Goal: Information Seeking & Learning: Learn about a topic

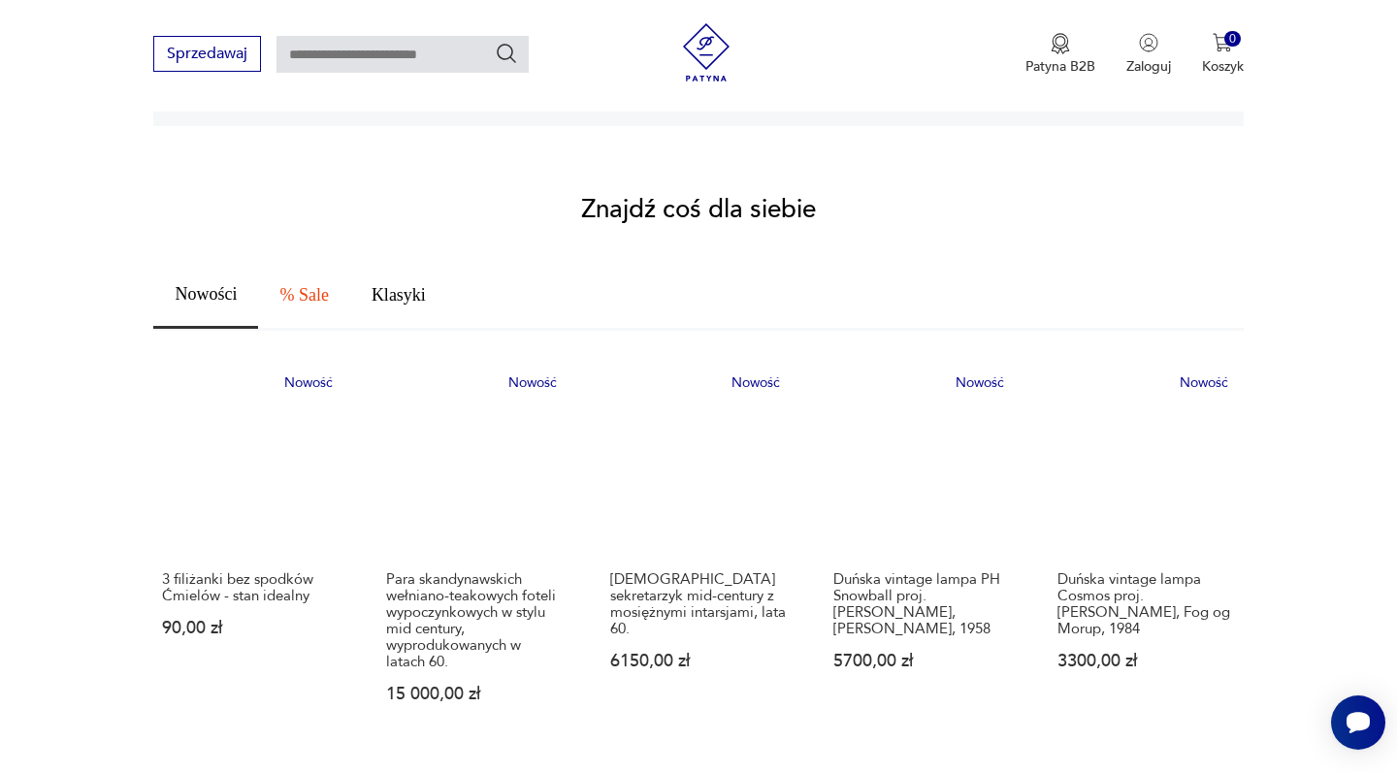
scroll to position [1209, 0]
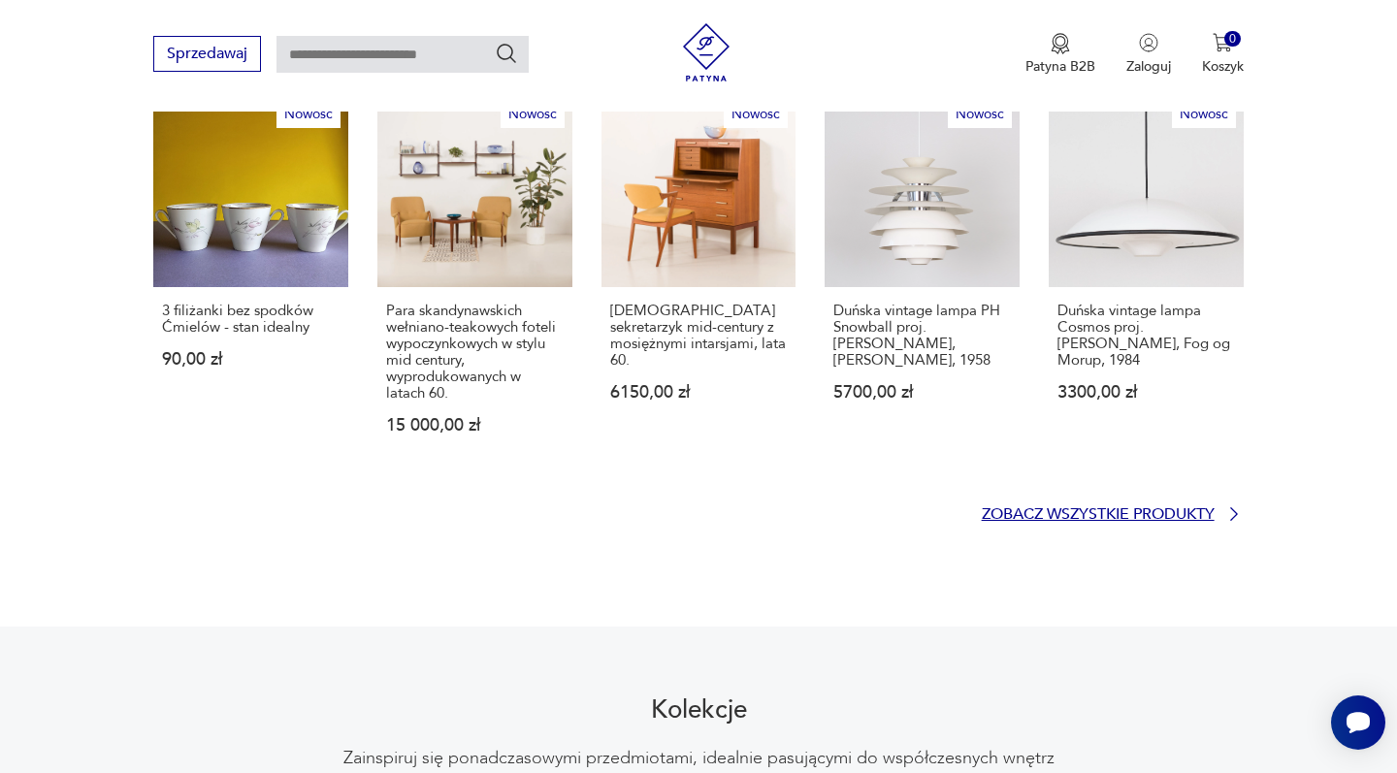
click at [1079, 508] on p "Zobacz wszystkie produkty" at bounding box center [1098, 514] width 233 height 13
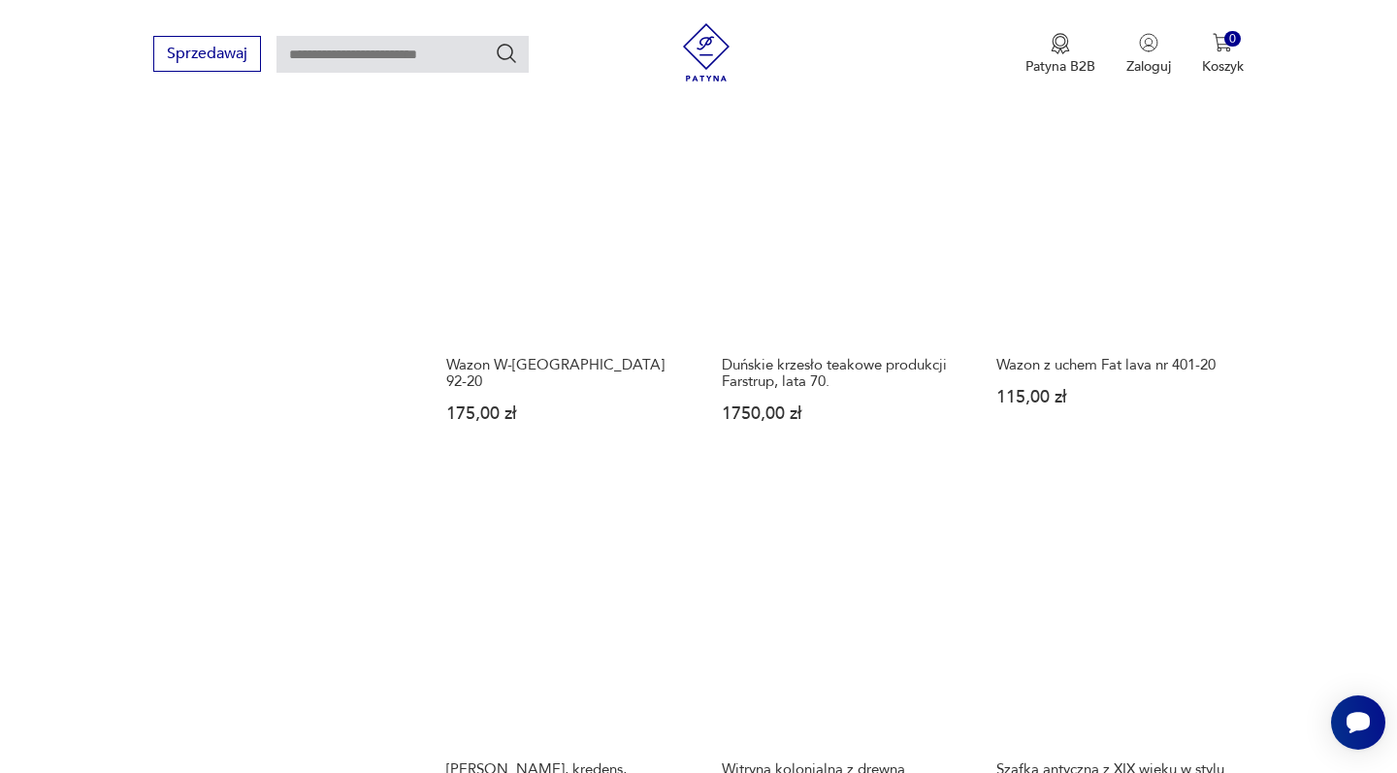
scroll to position [1879, 0]
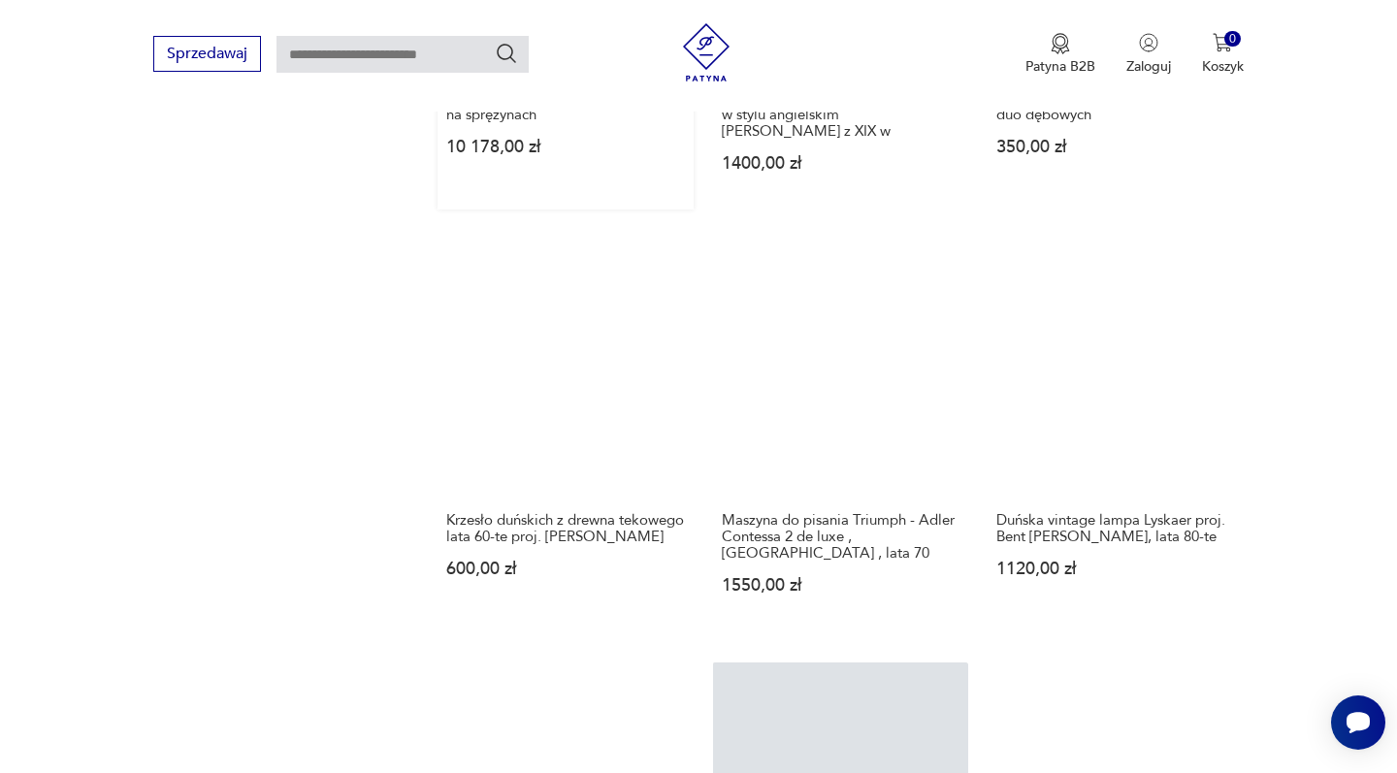
scroll to position [1609, 0]
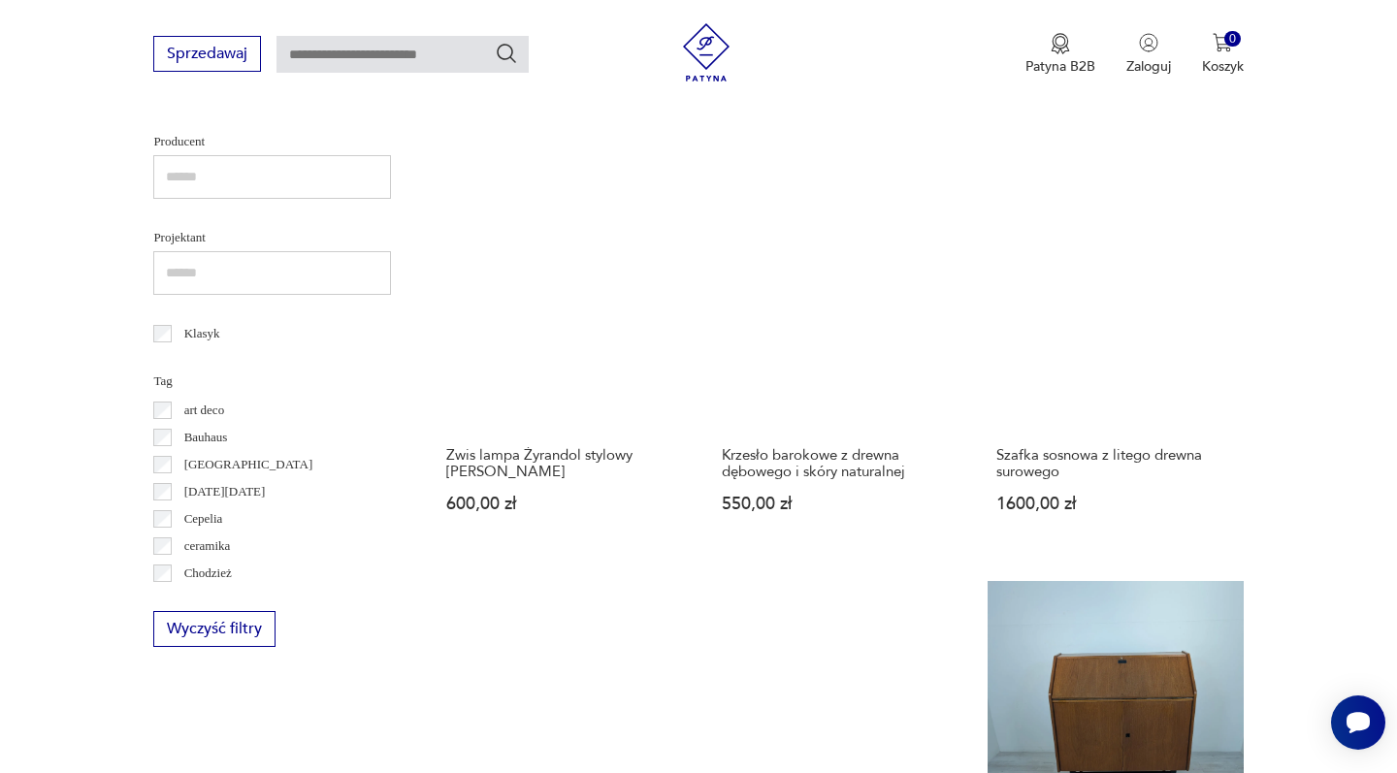
scroll to position [1573, 0]
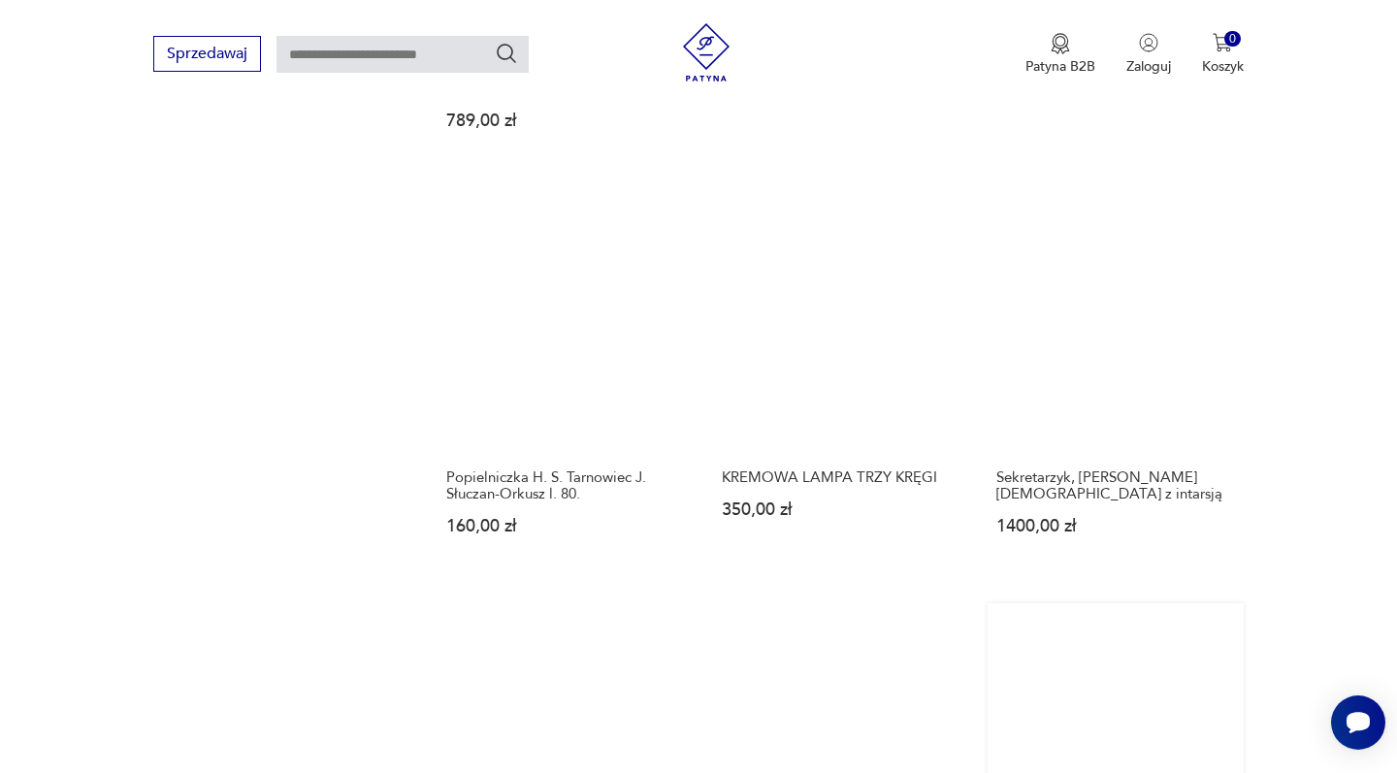
scroll to position [1680, 0]
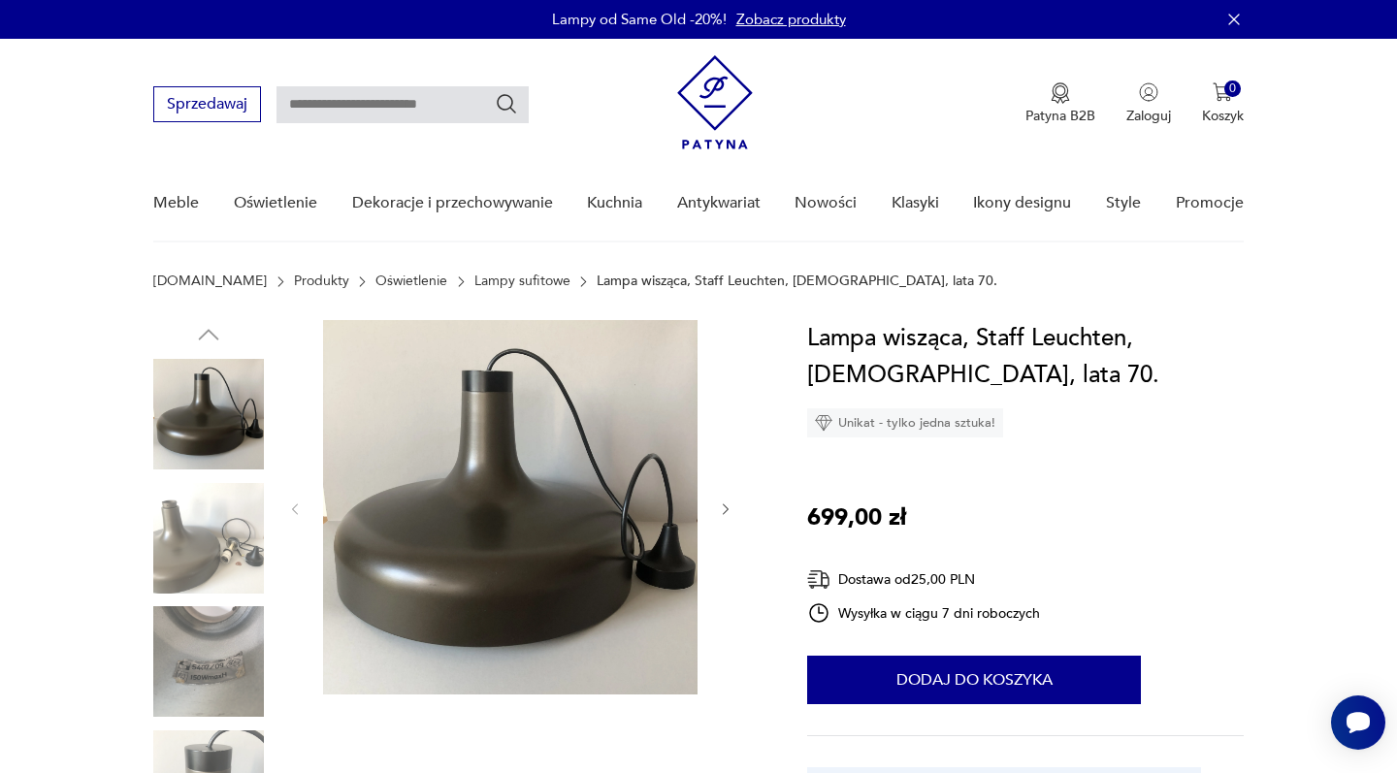
click at [432, 112] on input "text" at bounding box center [403, 104] width 252 height 37
type input "*****"
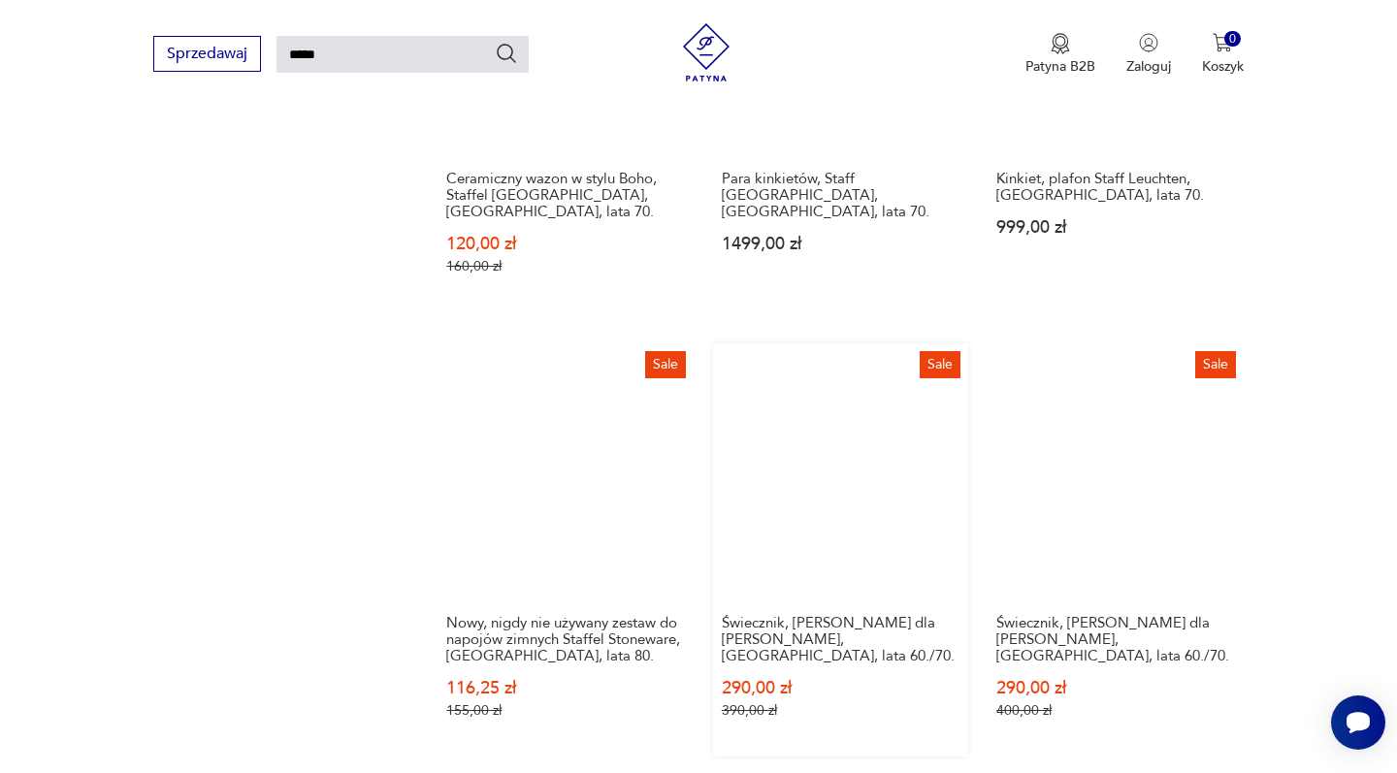
scroll to position [1407, 0]
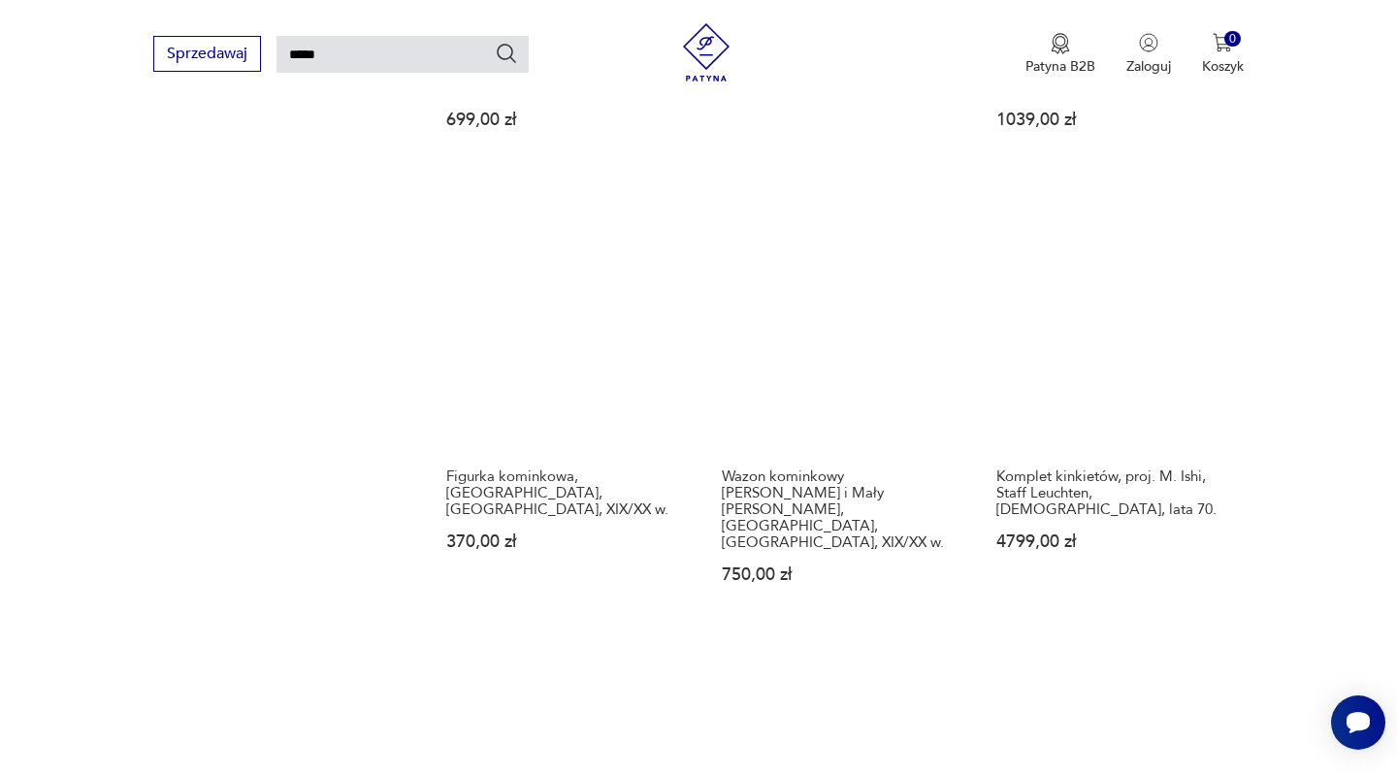
scroll to position [1519, 0]
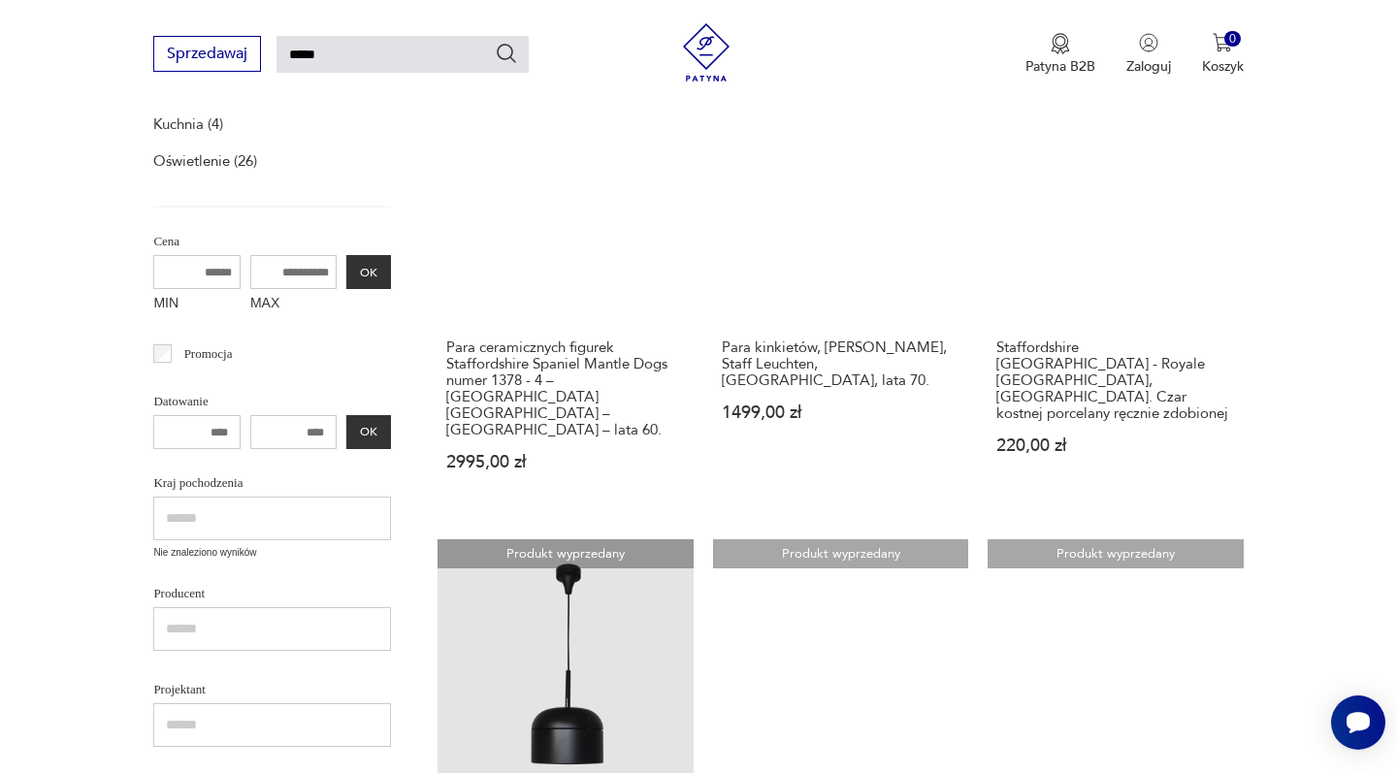
scroll to position [325, 0]
